Goal: Understand process/instructions: Learn how to perform a task or action

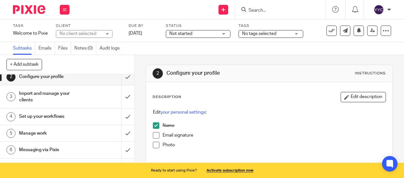
scroll to position [32, 0]
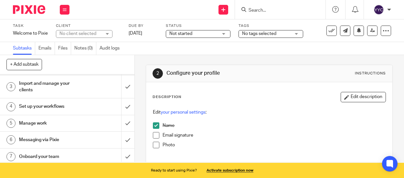
click at [68, 105] on h1 "Set up your workflows" at bounding box center [51, 106] width 64 height 10
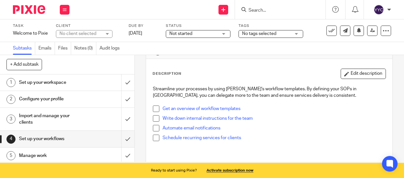
scroll to position [32, 0]
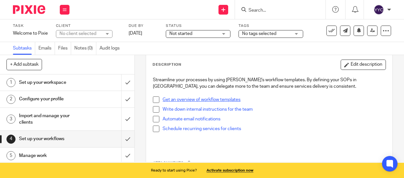
click at [222, 100] on link "Get an overview of workflow templates" at bounding box center [202, 99] width 78 height 5
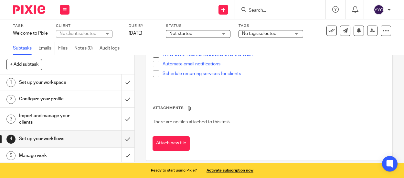
scroll to position [95, 0]
